Goal: Task Accomplishment & Management: Use online tool/utility

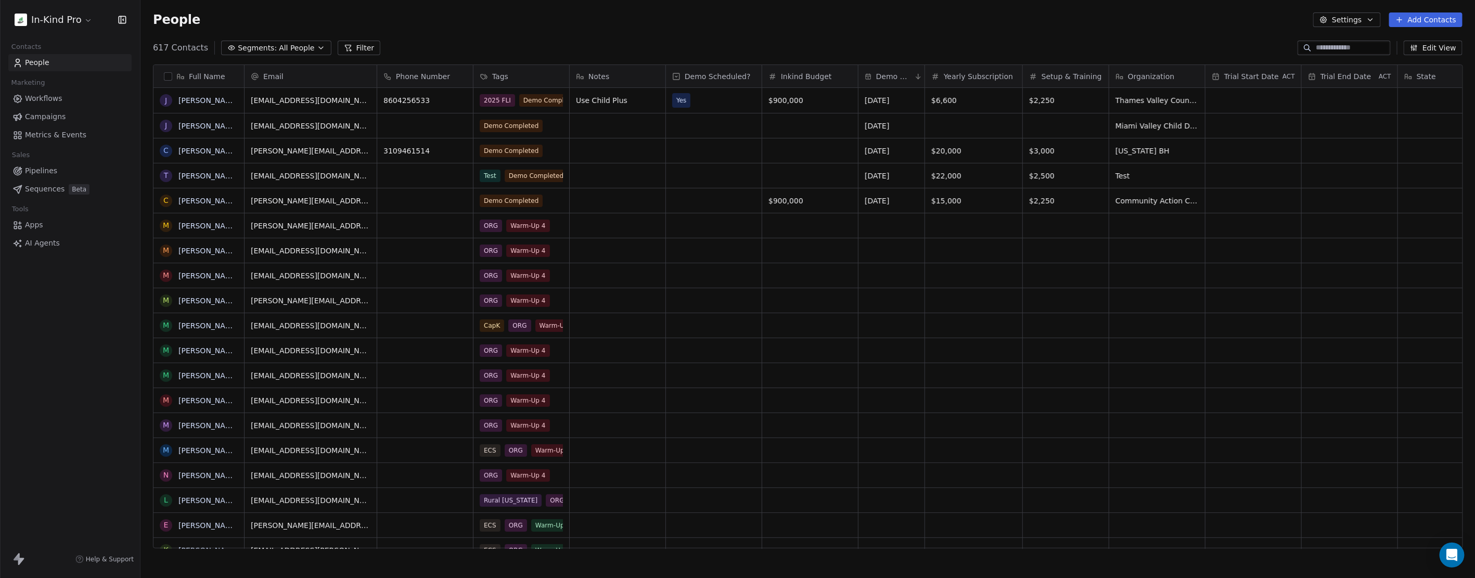
scroll to position [500, 1326]
click at [48, 100] on span "Workflows" at bounding box center [43, 98] width 37 height 11
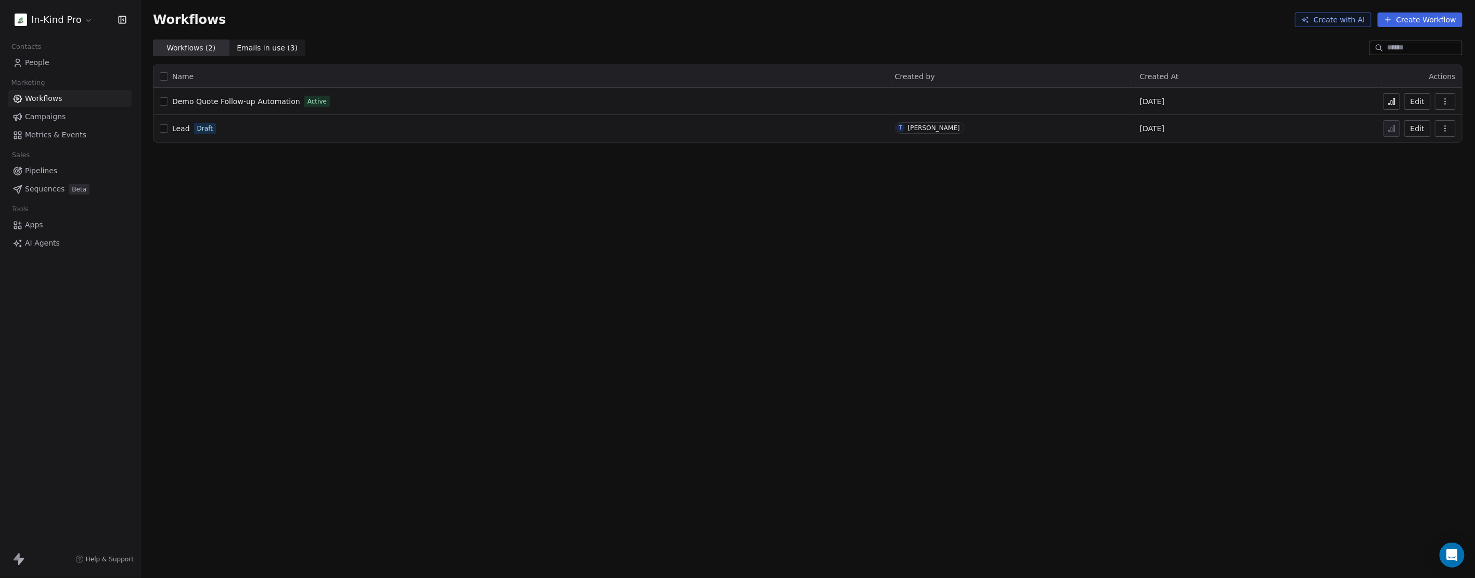
click at [1392, 99] on icon at bounding box center [1392, 101] width 8 height 8
click at [65, 110] on link "Campaigns" at bounding box center [69, 116] width 123 height 17
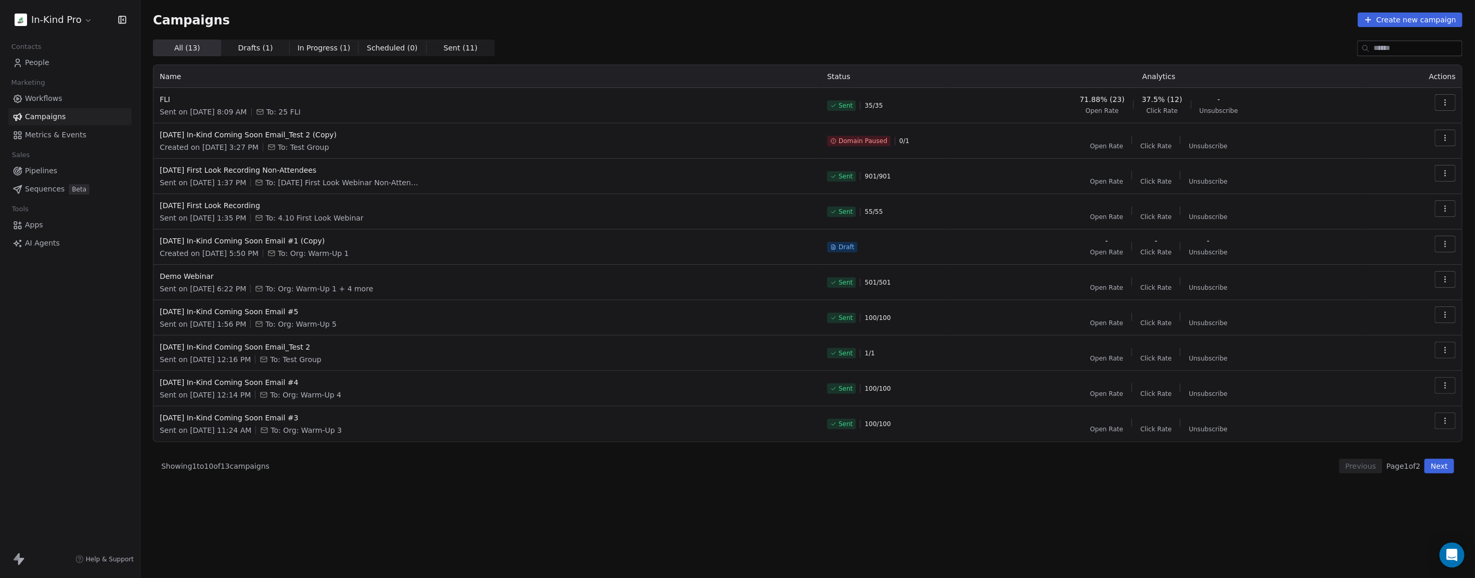
click at [316, 43] on span "In Progress ( 1 )" at bounding box center [324, 48] width 53 height 11
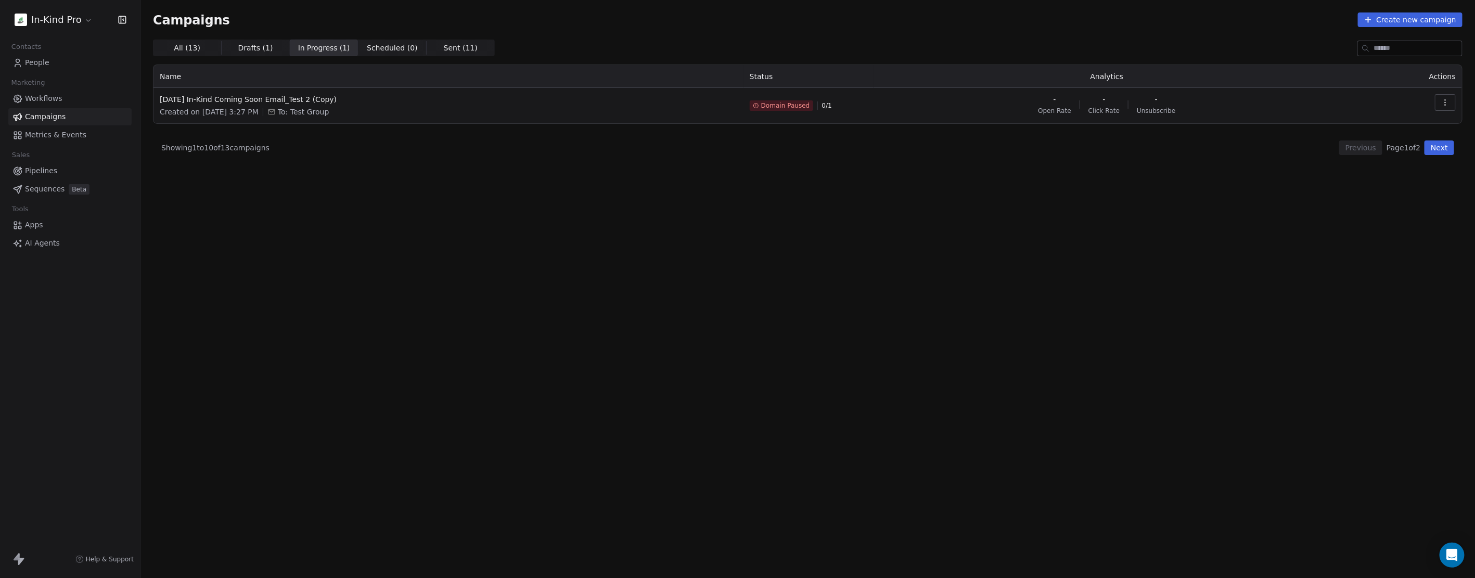
click at [386, 43] on span "Scheduled ( 0 )" at bounding box center [392, 48] width 51 height 11
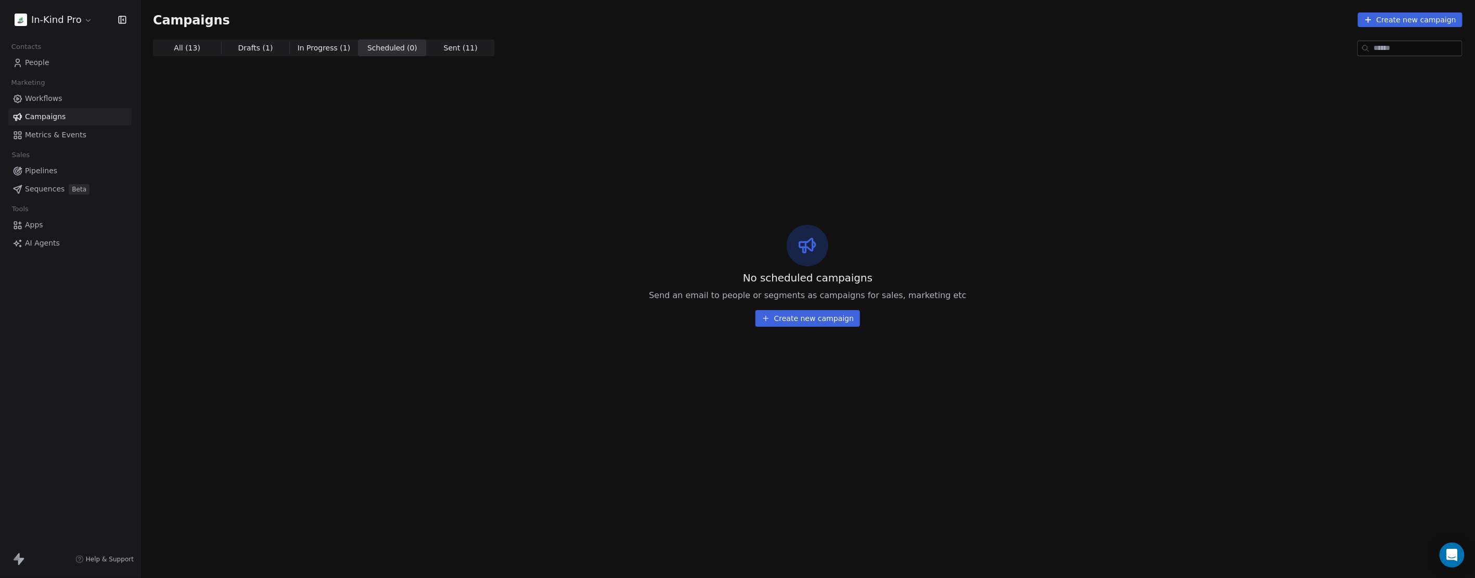
click at [444, 48] on span "Sent ( 11 )" at bounding box center [461, 48] width 34 height 11
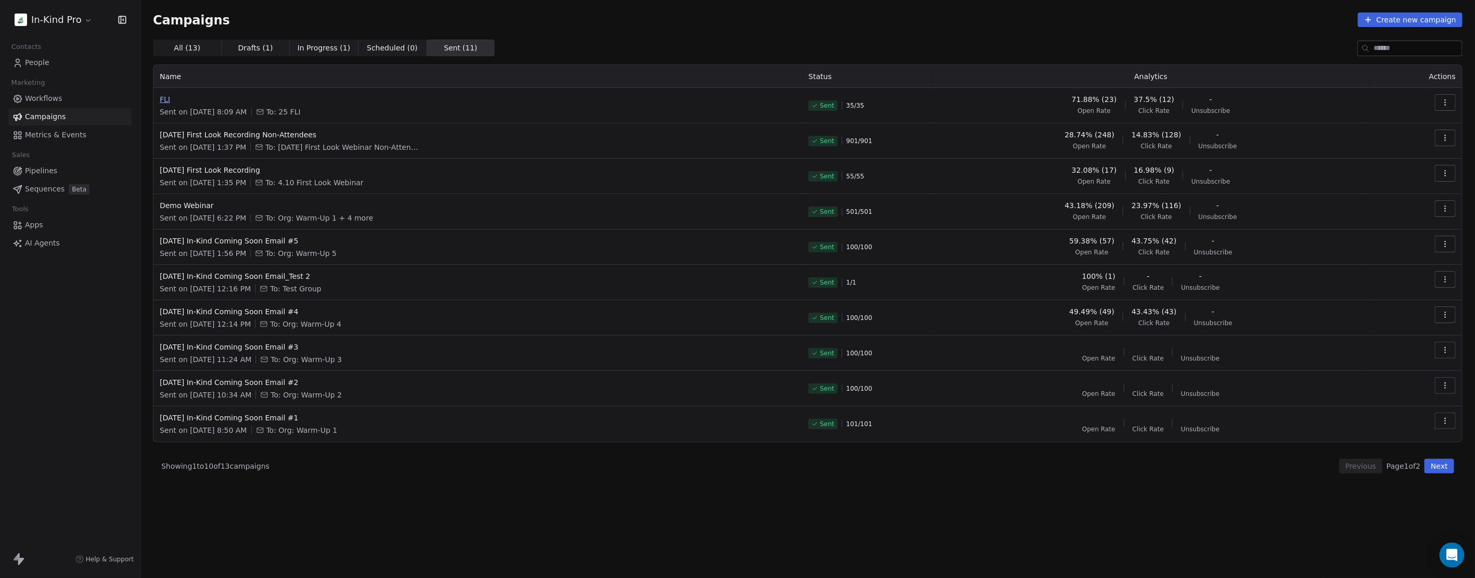
click at [176, 101] on span "FLI" at bounding box center [478, 99] width 637 height 10
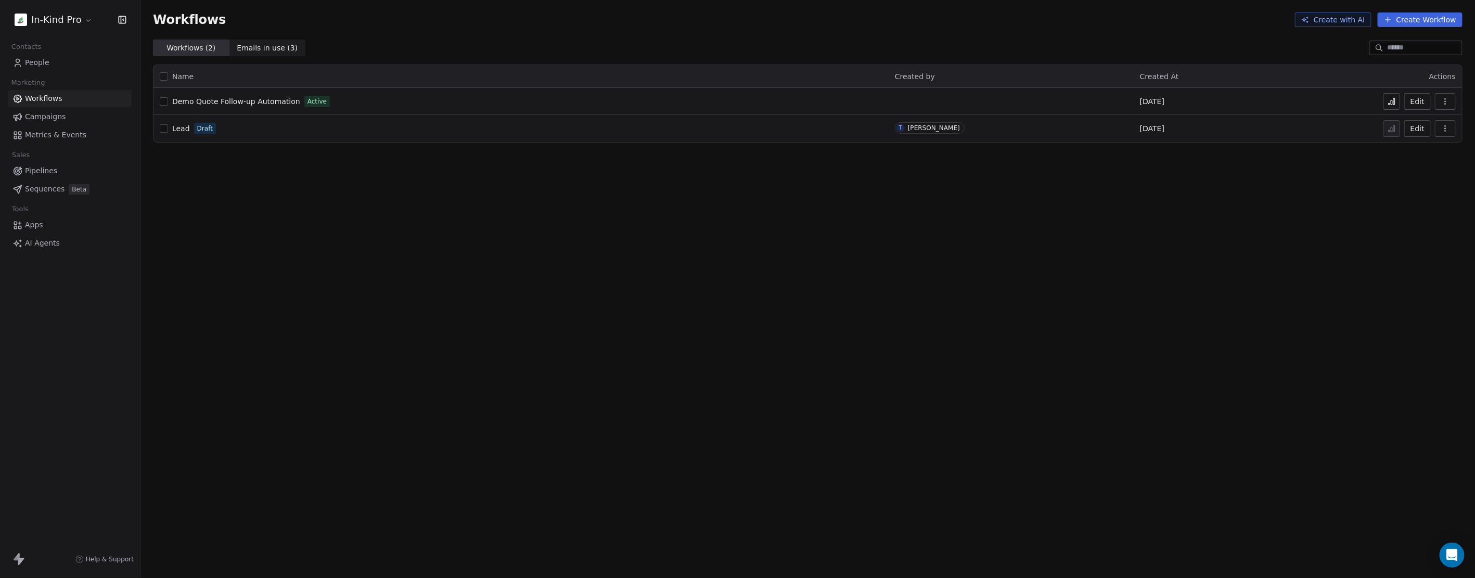
click at [371, 578] on html "In-Kind Pro Contacts People Marketing Workflows Campaigns Metrics & Events Sale…" at bounding box center [737, 289] width 1475 height 578
click at [55, 99] on span "Workflows" at bounding box center [43, 98] width 37 height 11
click at [269, 103] on span "Demo Quote Follow-up Automation" at bounding box center [236, 101] width 128 height 8
